Goal: Task Accomplishment & Management: Manage account settings

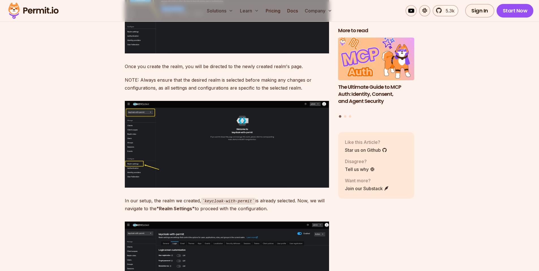
scroll to position [1766, 0]
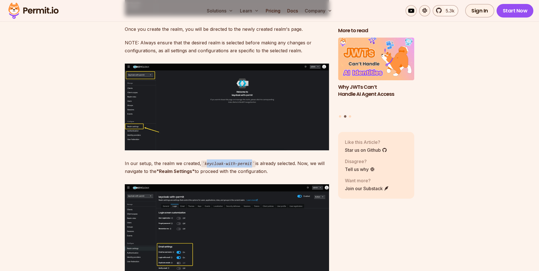
drag, startPoint x: 205, startPoint y: 157, endPoint x: 253, endPoint y: 157, distance: 48.1
click at [253, 161] on code "keycloak-with-permit" at bounding box center [228, 164] width 55 height 7
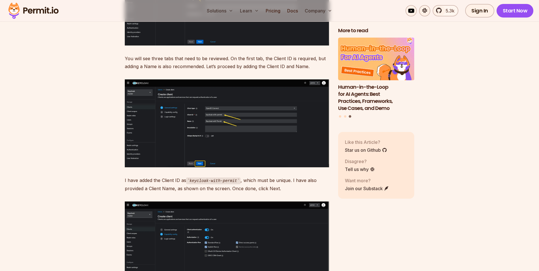
scroll to position [2480, 0]
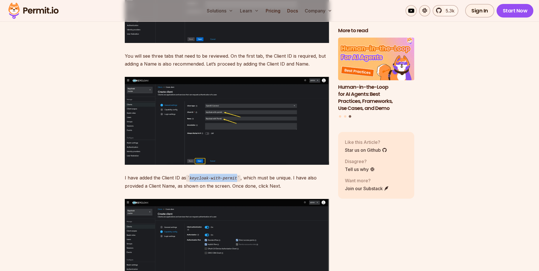
drag, startPoint x: 191, startPoint y: 170, endPoint x: 241, endPoint y: 171, distance: 50.1
click at [241, 175] on code "keycloak-with-permit" at bounding box center [213, 178] width 55 height 7
click at [236, 175] on code "keycloak-with-permit" at bounding box center [213, 178] width 55 height 7
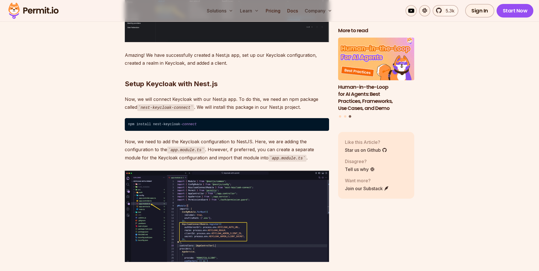
scroll to position [3057, 0]
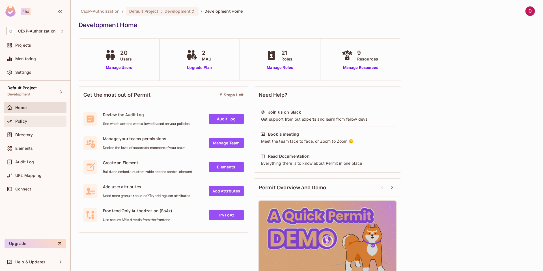
click at [29, 121] on div "Policy" at bounding box center [39, 121] width 49 height 5
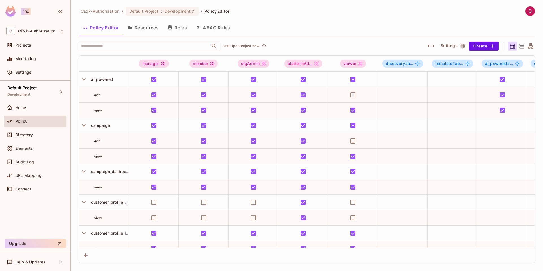
click at [151, 25] on button "Resources" at bounding box center [143, 28] width 40 height 14
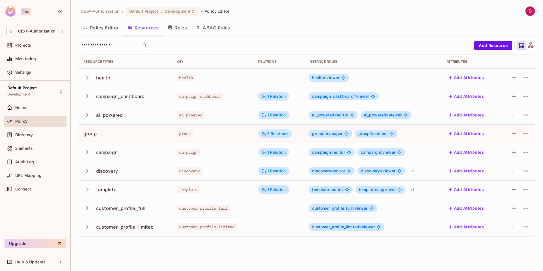
click at [132, 211] on div "customer_profile_full" at bounding box center [120, 209] width 49 height 6
click at [140, 184] on div "template" at bounding box center [126, 190] width 84 height 12
click at [129, 209] on div "customer_profile_full" at bounding box center [120, 209] width 49 height 6
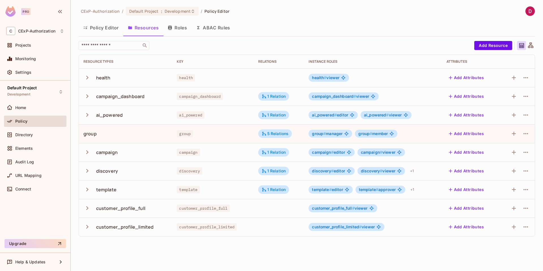
click at [138, 189] on div "template" at bounding box center [126, 190] width 84 height 12
click at [112, 211] on div "customer_profile_full" at bounding box center [120, 209] width 49 height 6
click at [251, 246] on div "CExP-Authorization / Default Project : Development / Policy Editor Policy Edito…" at bounding box center [307, 135] width 473 height 271
click at [181, 30] on button "Roles" at bounding box center [177, 28] width 28 height 14
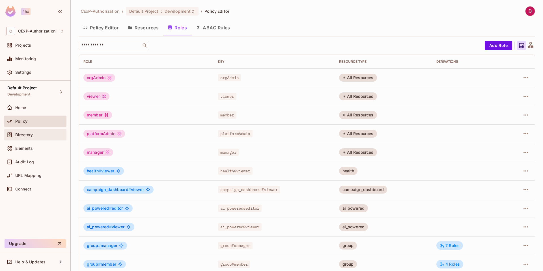
click at [28, 138] on div "Directory" at bounding box center [35, 135] width 58 height 7
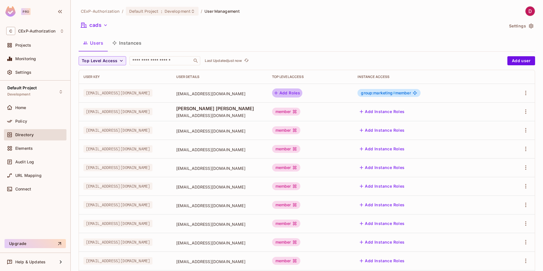
click at [303, 93] on button "Add Roles" at bounding box center [287, 93] width 31 height 9
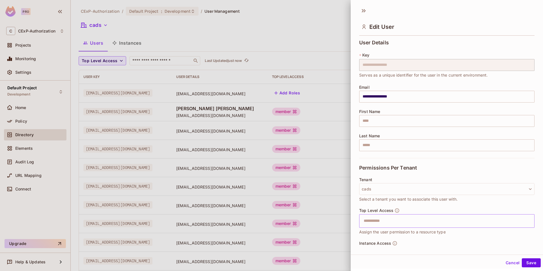
click at [405, 222] on input "text" at bounding box center [442, 221] width 163 height 11
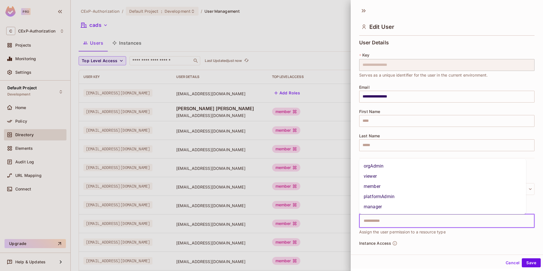
click at [317, 53] on div at bounding box center [271, 135] width 543 height 271
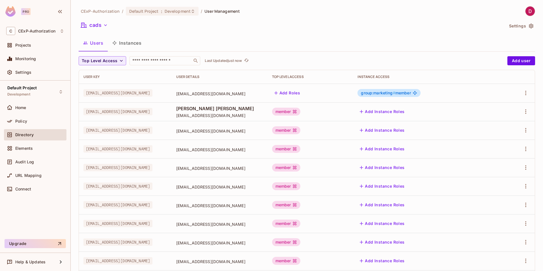
click at [144, 29] on div "cads" at bounding box center [292, 26] width 426 height 11
click at [105, 23] on icon "button" at bounding box center [106, 25] width 6 height 6
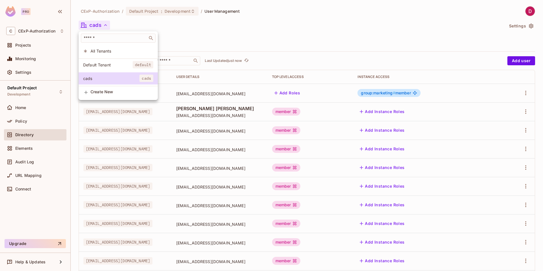
click at [208, 33] on div at bounding box center [271, 135] width 543 height 271
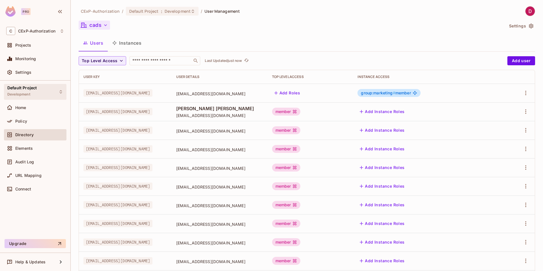
click at [29, 91] on div "Default Project Development" at bounding box center [21, 92] width 29 height 12
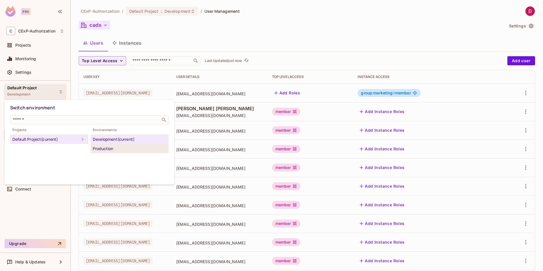
click at [104, 148] on div "Production" at bounding box center [130, 148] width 74 height 7
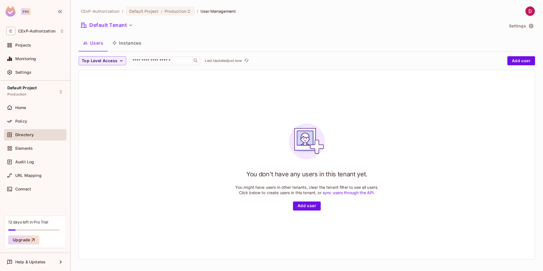
click at [135, 45] on button "Instances" at bounding box center [127, 43] width 38 height 14
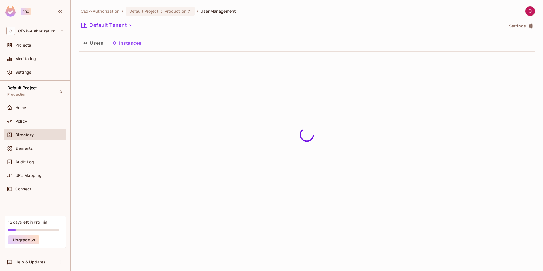
click at [101, 43] on button "Users" at bounding box center [93, 43] width 29 height 14
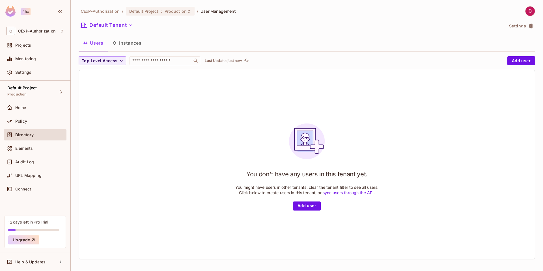
click at [124, 43] on button "Instances" at bounding box center [127, 43] width 38 height 14
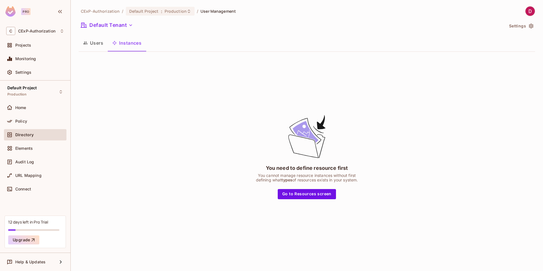
click at [94, 44] on button "Users" at bounding box center [93, 43] width 29 height 14
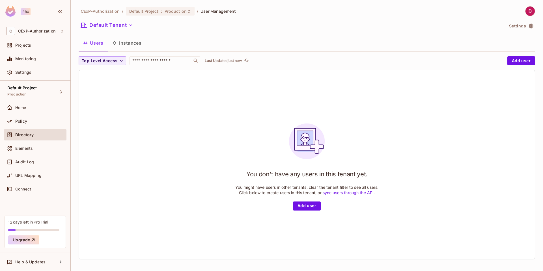
click at [124, 43] on button "Instances" at bounding box center [127, 43] width 38 height 14
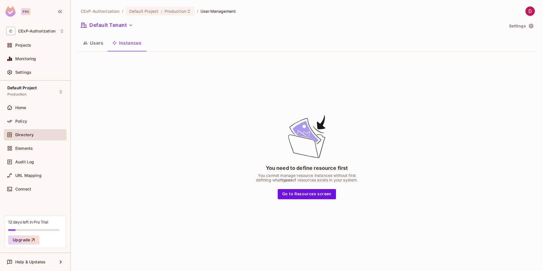
click at [97, 46] on button "Users" at bounding box center [93, 43] width 29 height 14
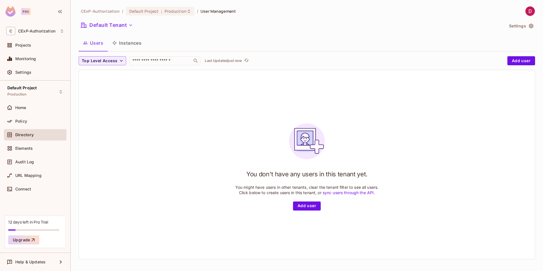
click at [128, 43] on button "Instances" at bounding box center [127, 43] width 38 height 14
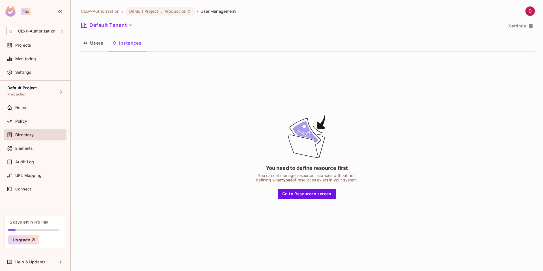
click at [96, 44] on button "Users" at bounding box center [93, 43] width 29 height 14
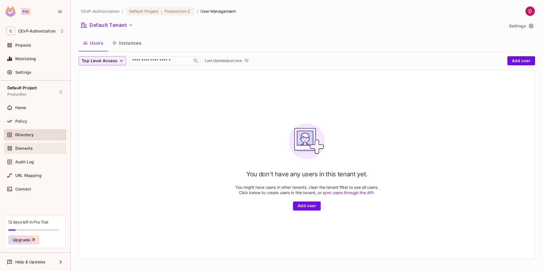
click at [37, 151] on div "Elements" at bounding box center [35, 148] width 58 height 7
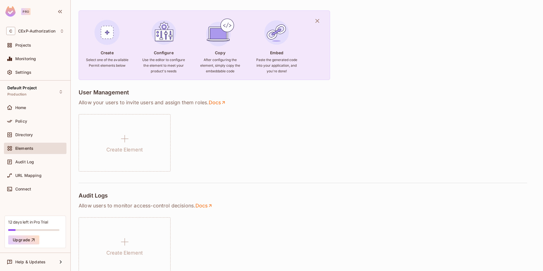
scroll to position [34, 0]
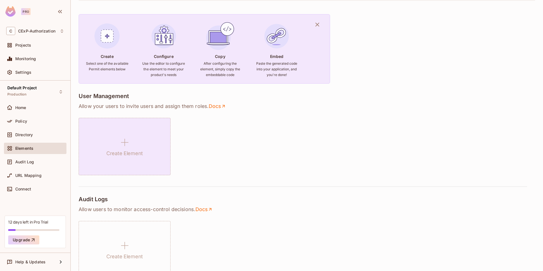
click at [150, 149] on div "Create Element" at bounding box center [125, 146] width 92 height 57
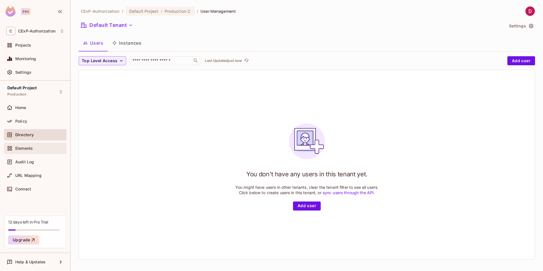
click at [27, 152] on div "Elements" at bounding box center [35, 148] width 63 height 11
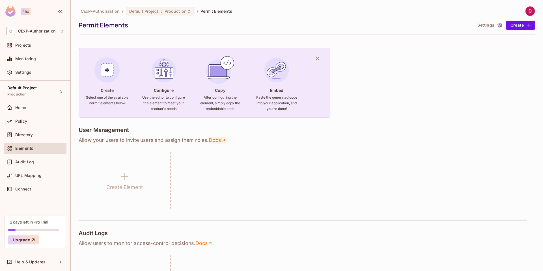
click at [219, 141] on link "Docs" at bounding box center [218, 140] width 18 height 7
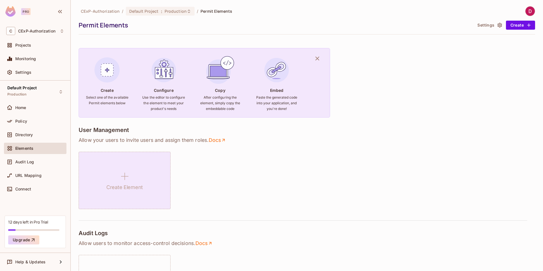
click at [145, 173] on div "Create Element" at bounding box center [125, 180] width 92 height 57
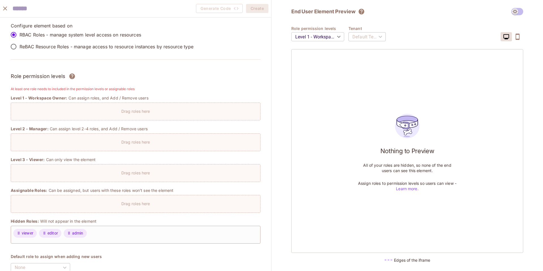
click at [30, 47] on p "ReBAC Resource Roles - manage access to resource instances by resource type" at bounding box center [107, 47] width 174 height 6
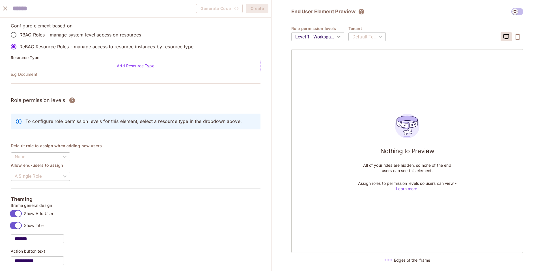
click at [34, 33] on p "RBAC Roles - manage system level access on resources" at bounding box center [81, 35] width 122 height 6
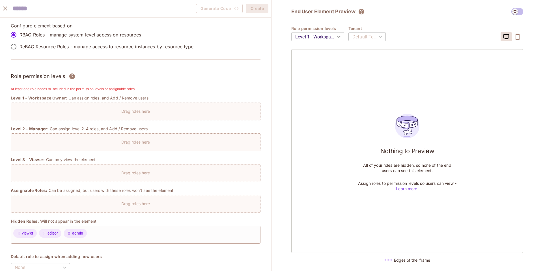
click at [34, 47] on p "ReBAC Resource Roles - manage access to resource instances by resource type" at bounding box center [107, 47] width 174 height 6
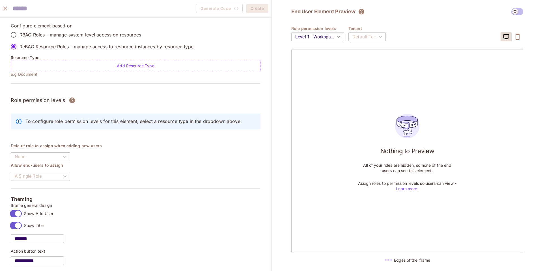
click at [39, 35] on p "RBAC Roles - manage system level access on resources" at bounding box center [81, 35] width 122 height 6
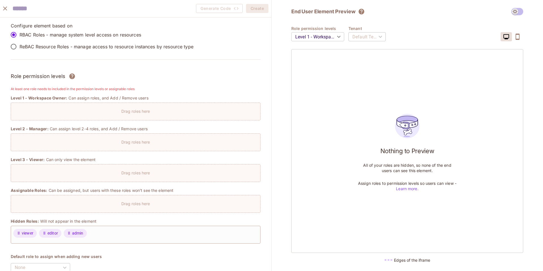
click at [38, 46] on p "ReBAC Resource Roles - manage access to resource instances by resource type" at bounding box center [107, 47] width 174 height 6
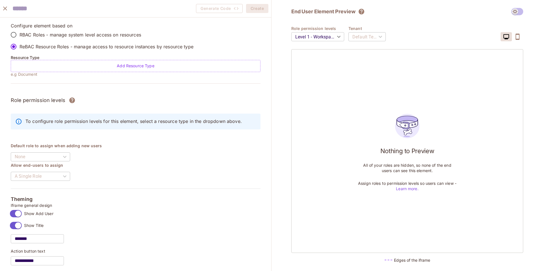
click at [61, 33] on p "RBAC Roles - manage system level access on resources" at bounding box center [81, 35] width 122 height 6
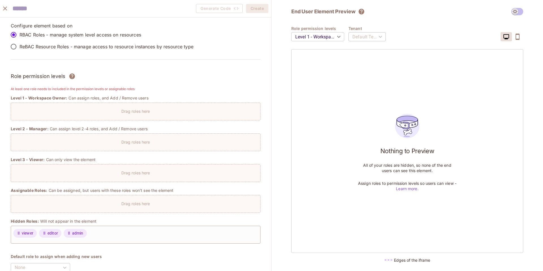
click at [142, 114] on p "Drag roles here" at bounding box center [135, 111] width 29 height 5
click at [142, 113] on p "Drag roles here" at bounding box center [135, 111] width 29 height 5
click at [158, 234] on div "viewer editor admin" at bounding box center [136, 235] width 250 height 18
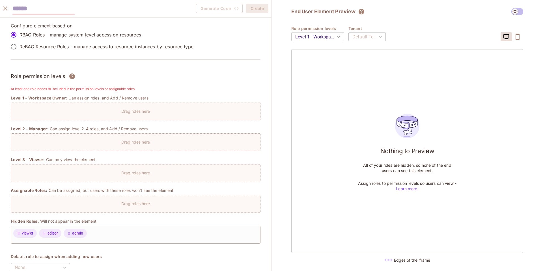
click at [32, 11] on input "text" at bounding box center [43, 9] width 62 height 12
type input "****"
click at [72, 59] on div "Configure element based on RBAC Roles - manage system level access on resources…" at bounding box center [136, 45] width 250 height 44
click at [367, 38] on div "Default Tenant" at bounding box center [367, 37] width 37 height 16
click at [7, 12] on icon "close" at bounding box center [5, 8] width 7 height 7
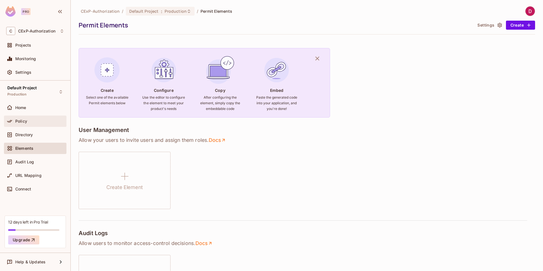
click at [24, 121] on span "Policy" at bounding box center [21, 121] width 12 height 5
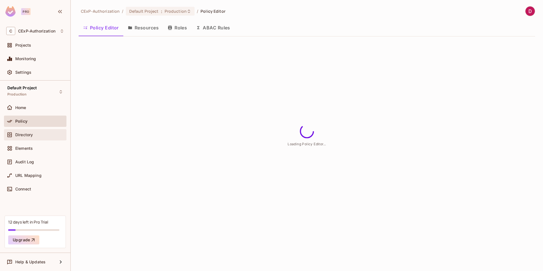
click at [28, 134] on span "Directory" at bounding box center [24, 135] width 18 height 5
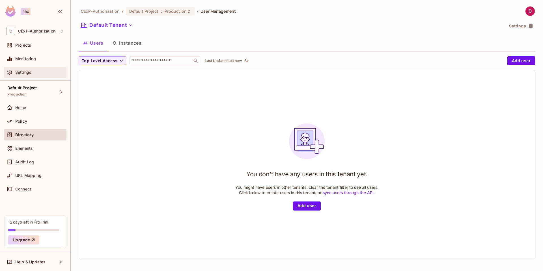
click at [13, 70] on span at bounding box center [9, 72] width 7 height 7
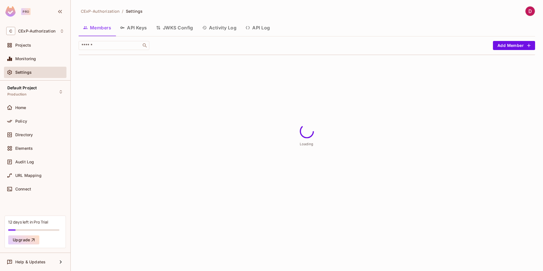
click at [266, 26] on button "API Log" at bounding box center [257, 28] width 33 height 14
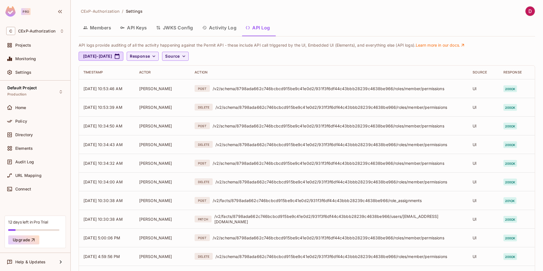
click at [234, 28] on button "Activity Log" at bounding box center [220, 28] width 44 height 14
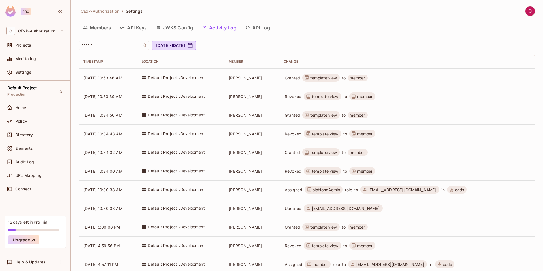
click at [94, 29] on button "Members" at bounding box center [97, 28] width 37 height 14
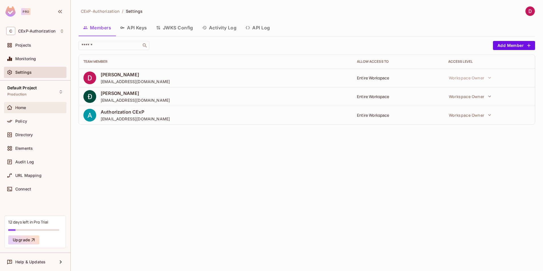
click at [35, 112] on div "Home" at bounding box center [35, 107] width 63 height 11
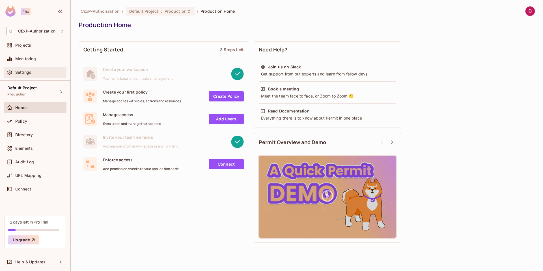
click at [28, 71] on span "Settings" at bounding box center [23, 72] width 16 height 5
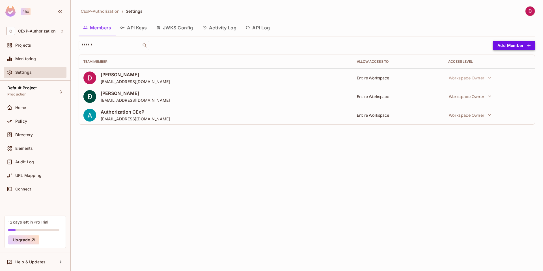
click at [513, 46] on button "Add Member" at bounding box center [514, 45] width 42 height 9
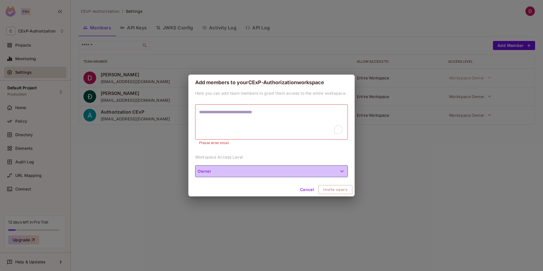
click at [236, 171] on button "Owner" at bounding box center [271, 172] width 153 height 12
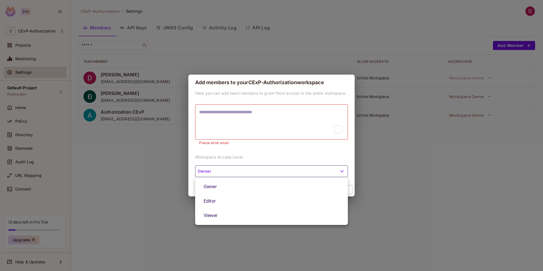
click at [253, 150] on div at bounding box center [271, 135] width 543 height 271
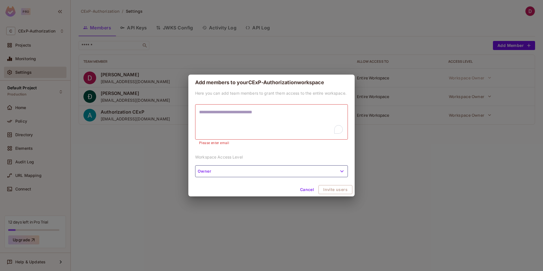
drag, startPoint x: 237, startPoint y: 161, endPoint x: 240, endPoint y: 159, distance: 3.0
click at [239, 160] on div "Here you can add team members to grant them access to the entire workspace. * ​…" at bounding box center [272, 137] width 166 height 93
click at [465, 159] on div "Add members to your CExP-Authorization workspace Here you can add team members …" at bounding box center [271, 135] width 543 height 271
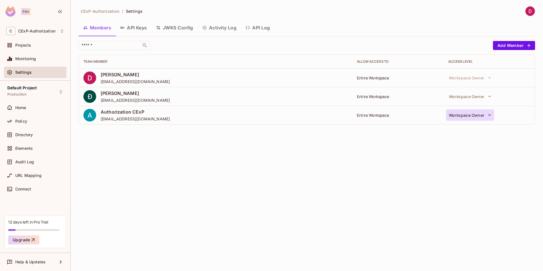
click at [487, 117] on icon "button" at bounding box center [490, 115] width 6 height 6
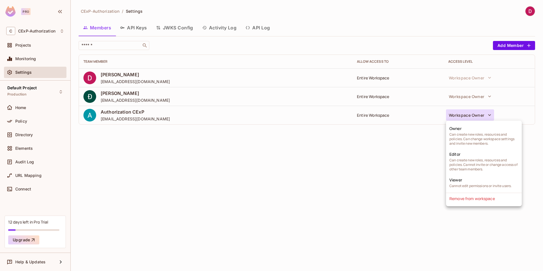
click at [401, 188] on div at bounding box center [271, 135] width 543 height 271
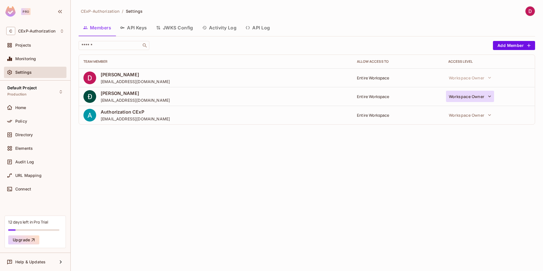
click at [491, 94] on icon "button" at bounding box center [490, 97] width 6 height 6
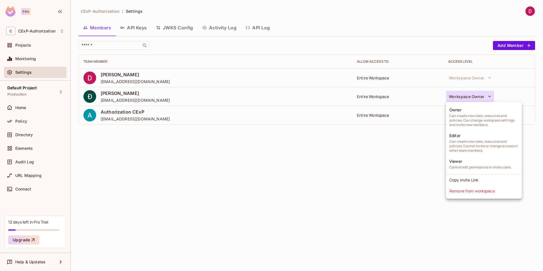
click at [274, 181] on div at bounding box center [271, 135] width 543 height 271
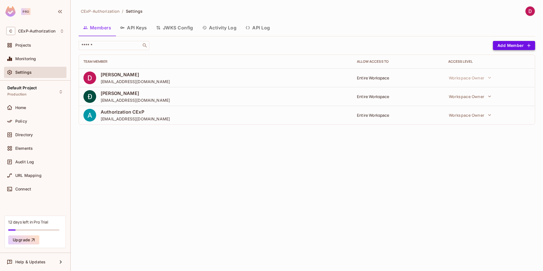
click at [512, 46] on button "Add Member" at bounding box center [514, 45] width 42 height 9
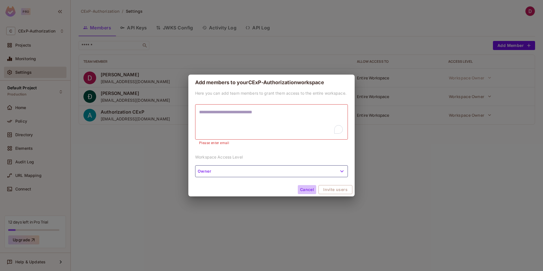
click at [309, 187] on button "Cancel" at bounding box center [307, 189] width 18 height 9
